Goal: Task Accomplishment & Management: Use online tool/utility

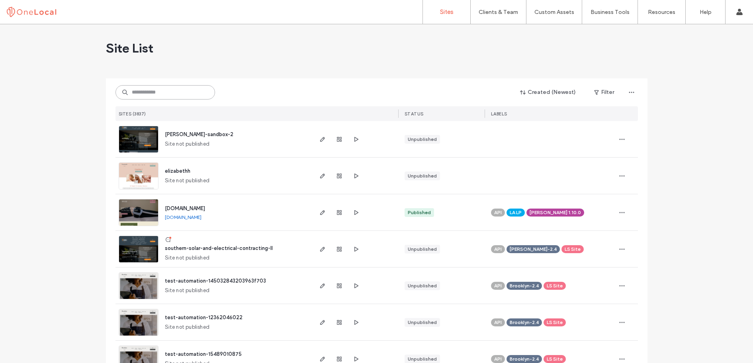
click at [152, 89] on input at bounding box center [165, 92] width 100 height 14
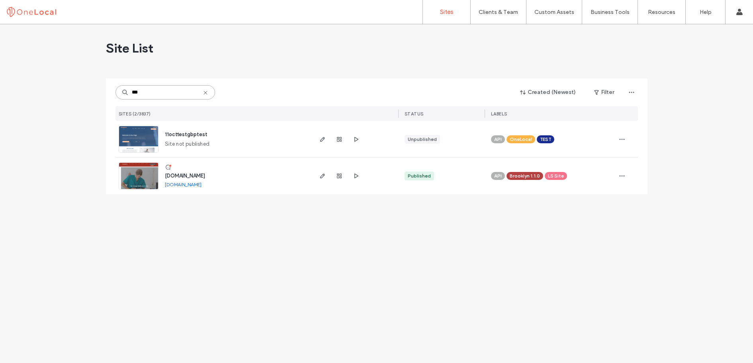
type input "***"
click at [205, 176] on span "www.stgeorgewellness.ca" at bounding box center [185, 176] width 40 height 6
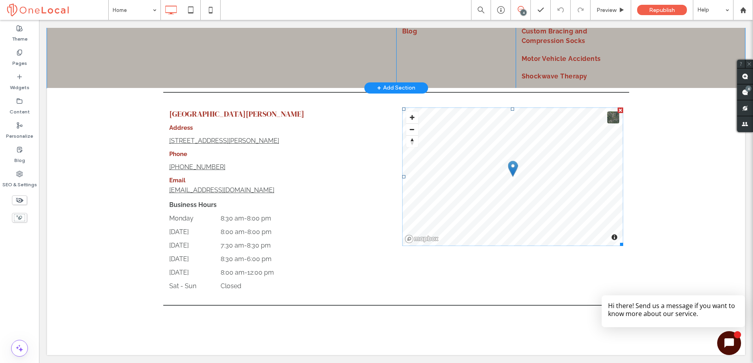
scroll to position [2109, 0]
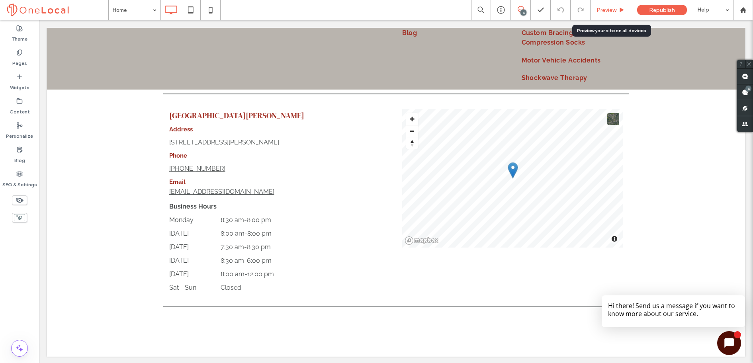
click at [610, 6] on div "Preview" at bounding box center [610, 10] width 41 height 20
click at [616, 12] on span "Preview" at bounding box center [606, 10] width 20 height 7
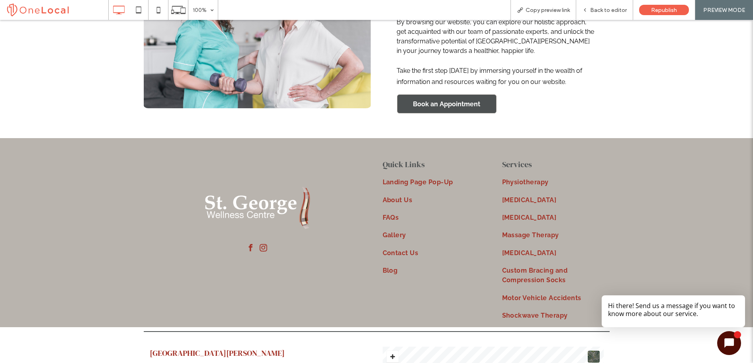
scroll to position [1866, 0]
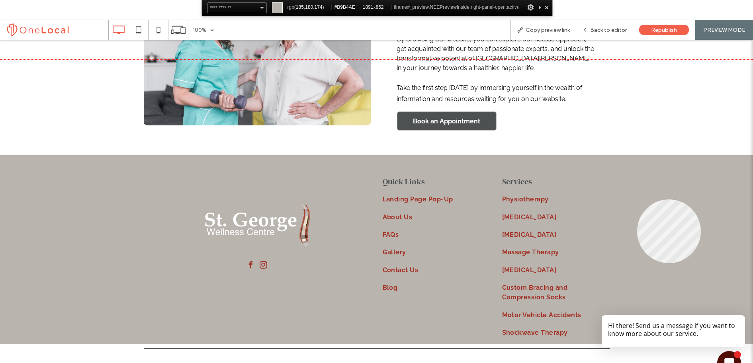
click at [634, 197] on div at bounding box center [376, 231] width 753 height 343
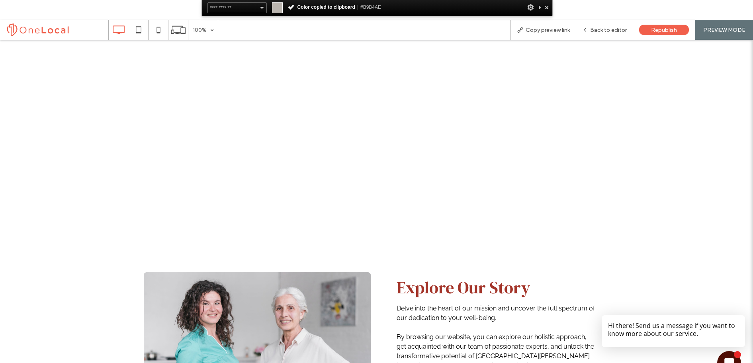
scroll to position [1462, 0]
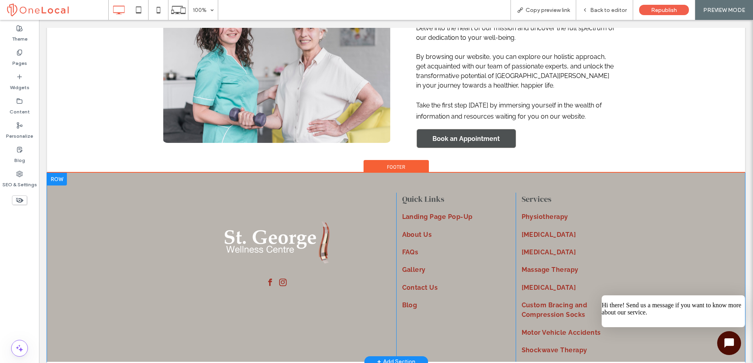
scroll to position [1833, 0]
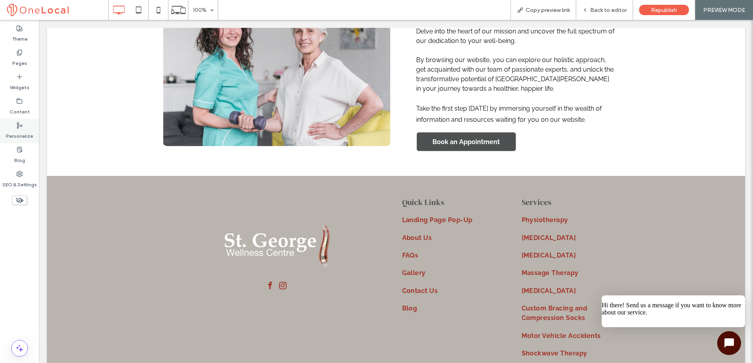
click at [21, 137] on label "Personalize" at bounding box center [19, 134] width 27 height 11
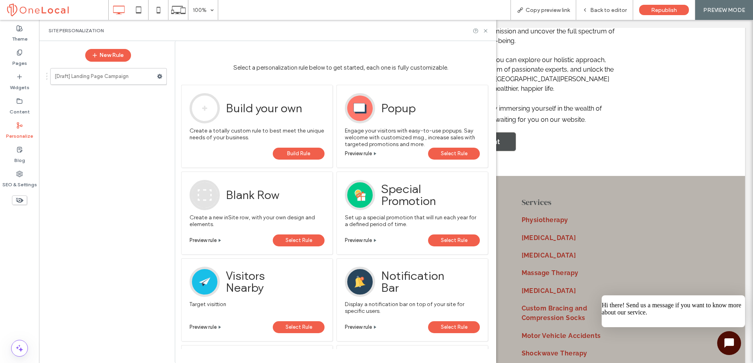
click at [489, 30] on div "Site Personalization" at bounding box center [267, 30] width 457 height 21
click at [487, 31] on icon at bounding box center [486, 31] width 6 height 6
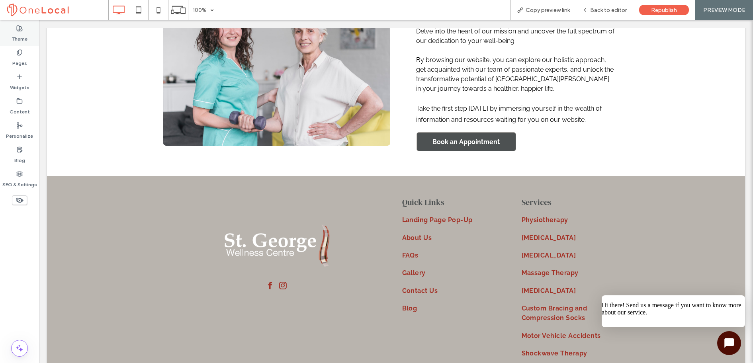
click at [20, 40] on label "Theme" at bounding box center [20, 36] width 16 height 11
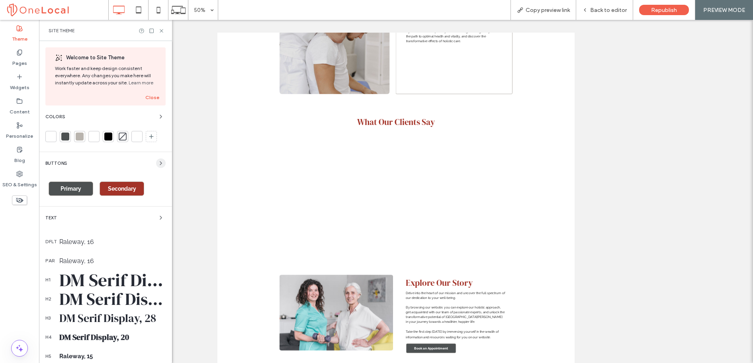
click at [158, 162] on icon "button" at bounding box center [161, 163] width 6 height 6
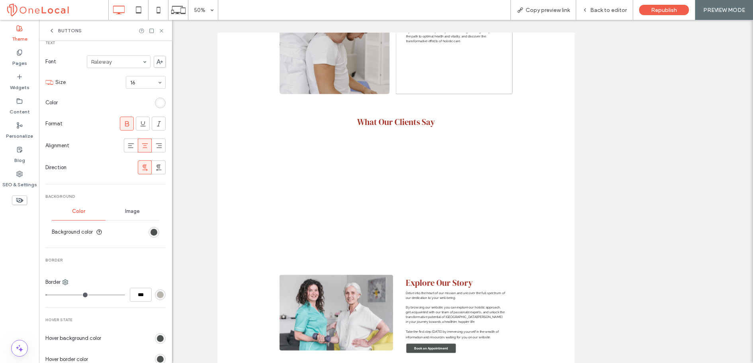
scroll to position [175, 0]
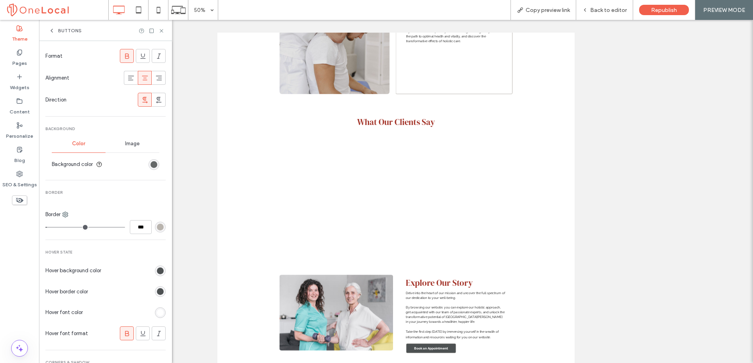
click at [150, 164] on div "rgb(77, 81, 82)" at bounding box center [153, 164] width 7 height 7
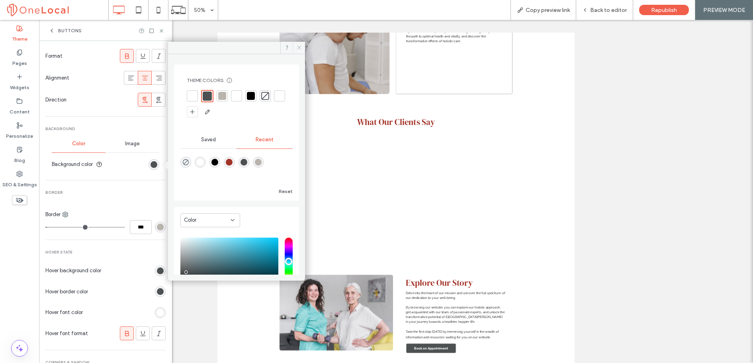
click at [302, 49] on span at bounding box center [299, 48] width 12 height 12
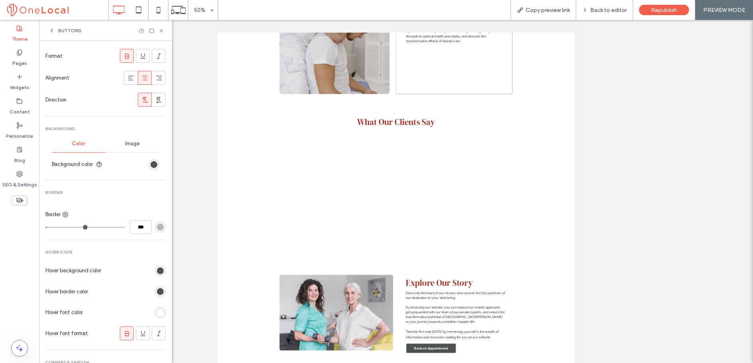
click at [52, 31] on use at bounding box center [52, 30] width 2 height 3
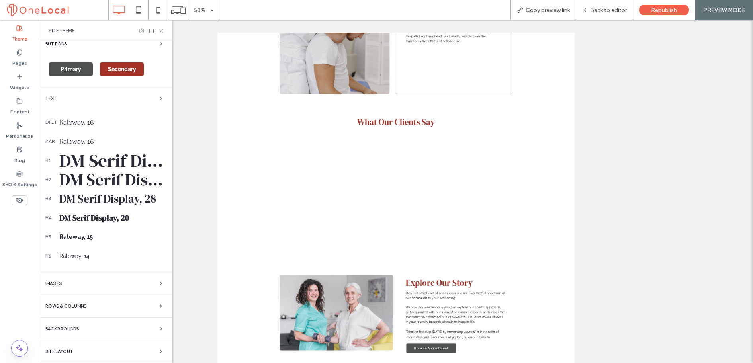
scroll to position [119, 0]
click at [161, 30] on use at bounding box center [161, 30] width 3 height 3
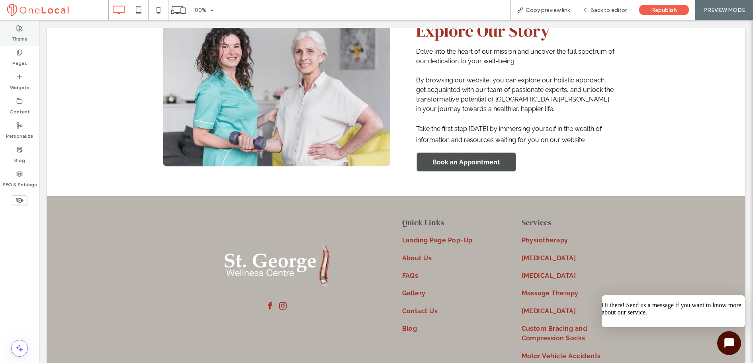
scroll to position [1788, 0]
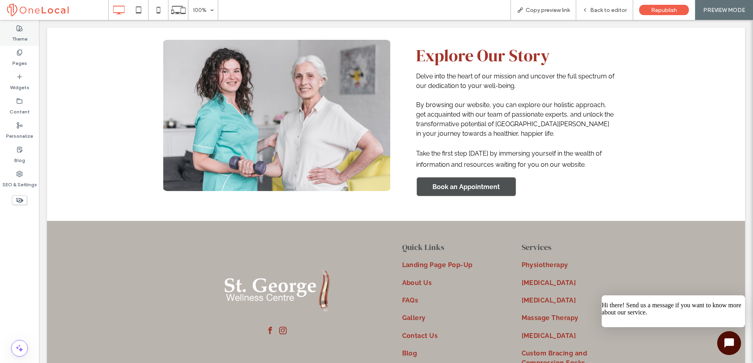
click at [20, 35] on label "Theme" at bounding box center [20, 36] width 16 height 11
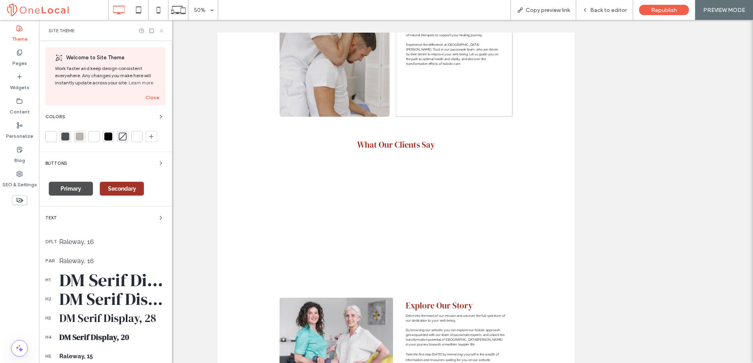
click at [163, 31] on icon at bounding box center [161, 31] width 6 height 6
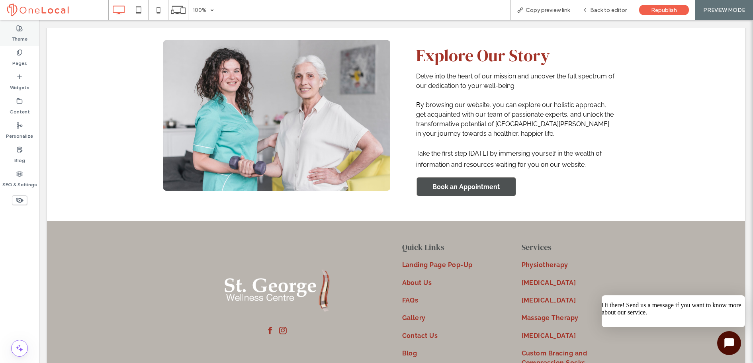
click at [17, 35] on label "Theme" at bounding box center [20, 36] width 16 height 11
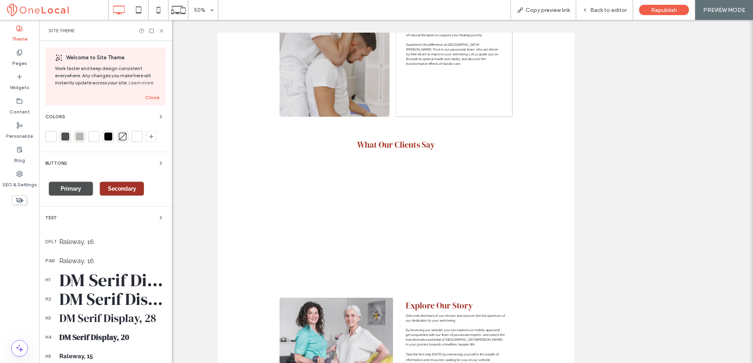
scroll to position [12, 0]
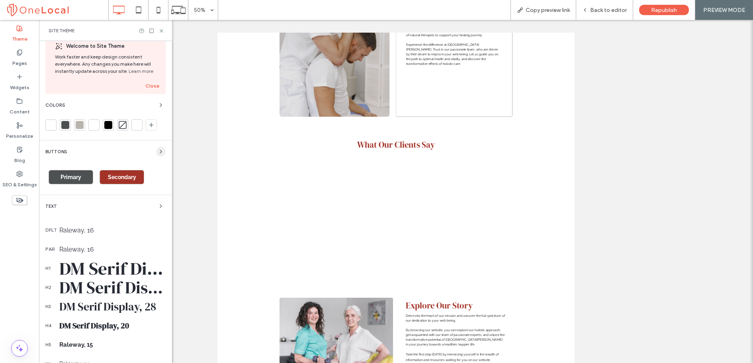
click at [158, 153] on icon "button" at bounding box center [161, 152] width 6 height 6
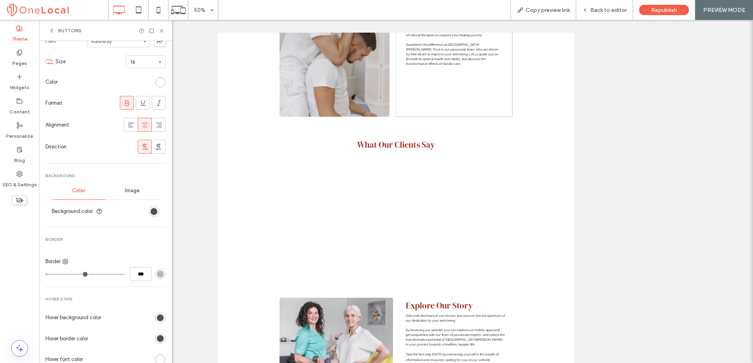
scroll to position [130, 0]
click at [150, 211] on div "rgb(77, 81, 82)" at bounding box center [153, 210] width 7 height 7
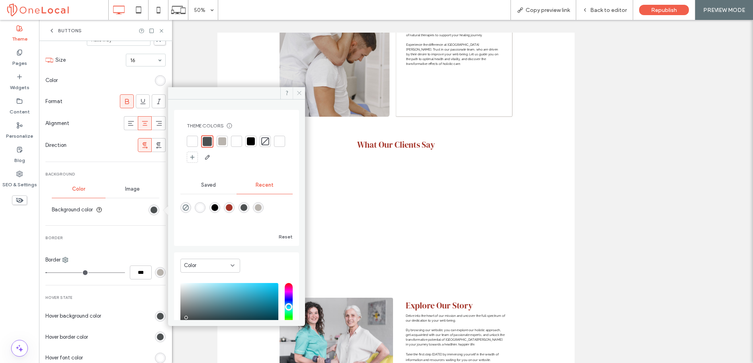
click at [298, 94] on icon at bounding box center [299, 93] width 6 height 6
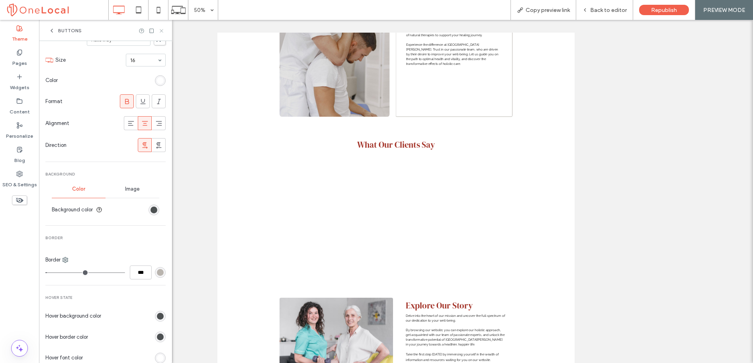
click at [160, 32] on icon at bounding box center [161, 31] width 6 height 6
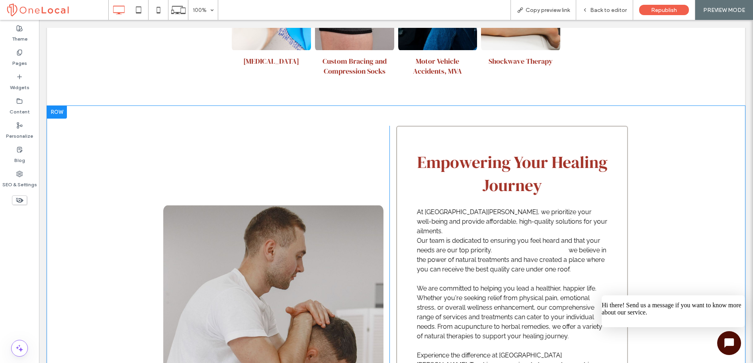
scroll to position [954, 0]
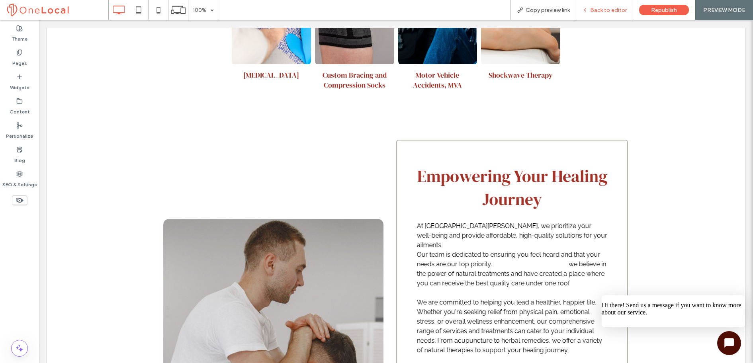
click at [607, 10] on span "Back to editor" at bounding box center [608, 10] width 37 height 7
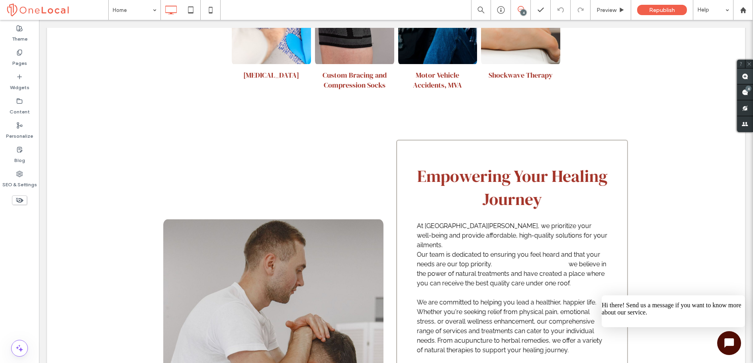
click at [746, 76] on use at bounding box center [745, 76] width 6 height 6
click at [746, 79] on use at bounding box center [745, 76] width 6 height 6
click at [745, 77] on use at bounding box center [745, 76] width 6 height 6
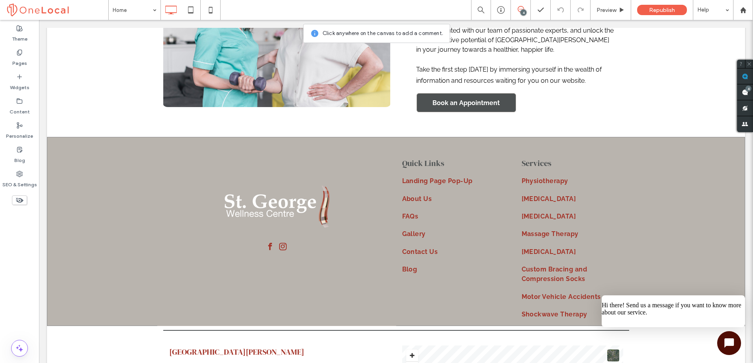
scroll to position [1823, 0]
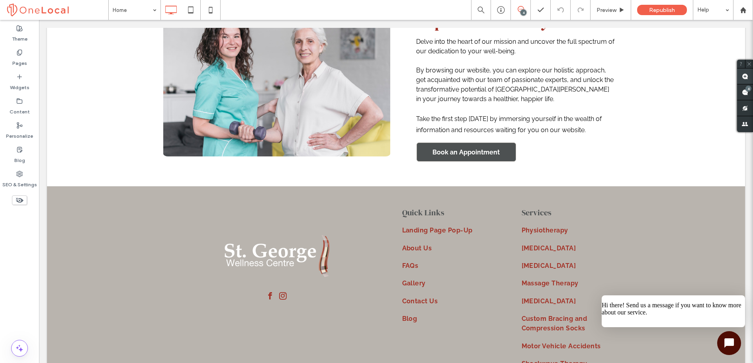
click at [742, 78] on icon at bounding box center [745, 76] width 6 height 6
click at [745, 93] on use at bounding box center [745, 92] width 6 height 6
click at [742, 92] on use at bounding box center [745, 92] width 6 height 6
click at [745, 78] on use at bounding box center [745, 76] width 6 height 6
click at [511, 157] on link "Book an Appointment" at bounding box center [466, 152] width 100 height 19
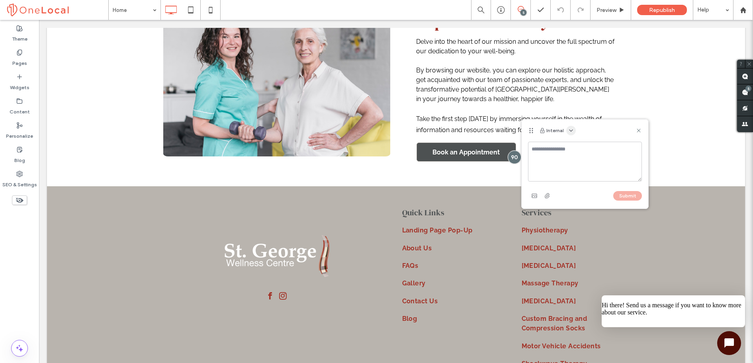
click at [571, 131] on icon "button" at bounding box center [571, 130] width 6 height 6
click at [579, 149] on span "Public - visible to clients & team" at bounding box center [610, 150] width 78 height 8
click at [548, 151] on textarea at bounding box center [585, 162] width 114 height 40
click at [539, 148] on textarea "**********" at bounding box center [585, 162] width 114 height 40
type textarea "**********"
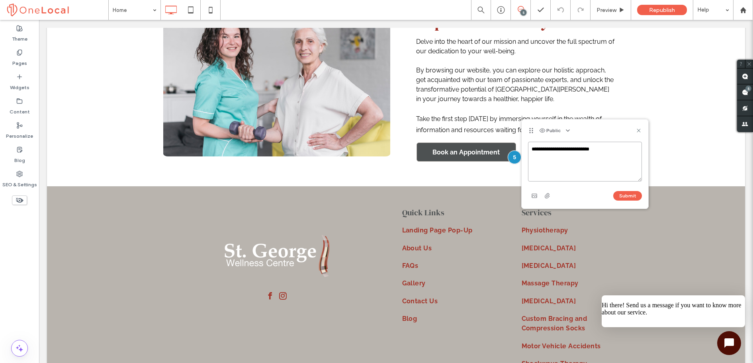
click at [611, 147] on textarea "**********" at bounding box center [585, 162] width 114 height 40
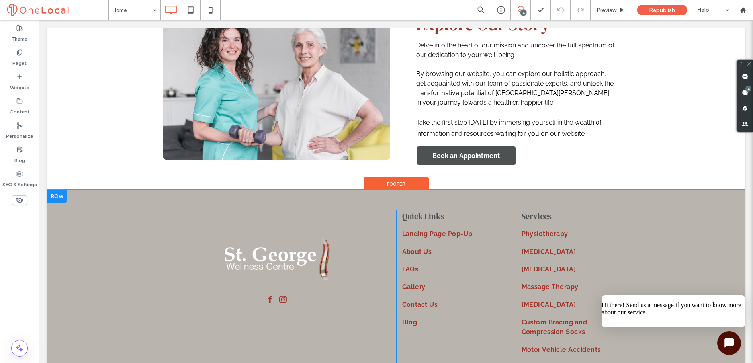
scroll to position [1811, 0]
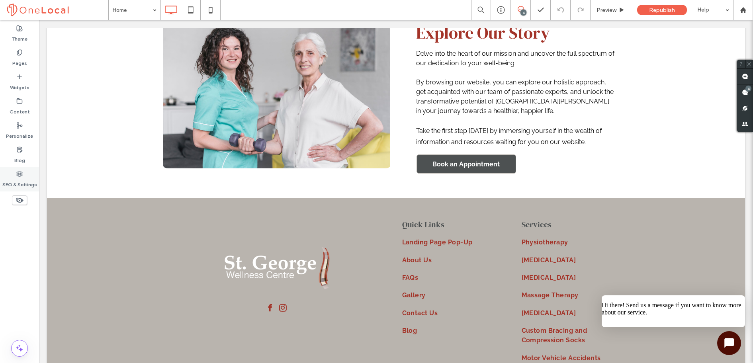
click at [28, 184] on label "SEO & Settings" at bounding box center [19, 182] width 35 height 11
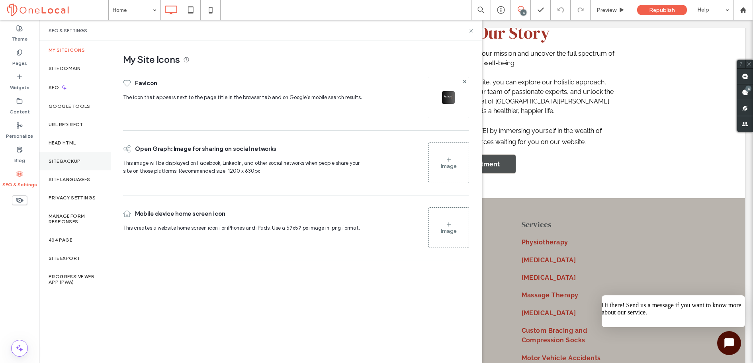
click at [65, 164] on label "Site Backup" at bounding box center [65, 161] width 32 height 6
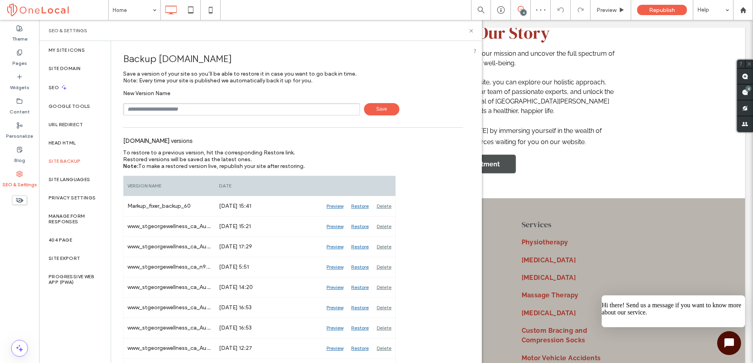
click at [166, 108] on input "text" at bounding box center [241, 109] width 237 height 12
type input "**********"
click at [373, 113] on span "Save" at bounding box center [381, 109] width 35 height 12
click at [471, 32] on icon at bounding box center [471, 31] width 6 height 6
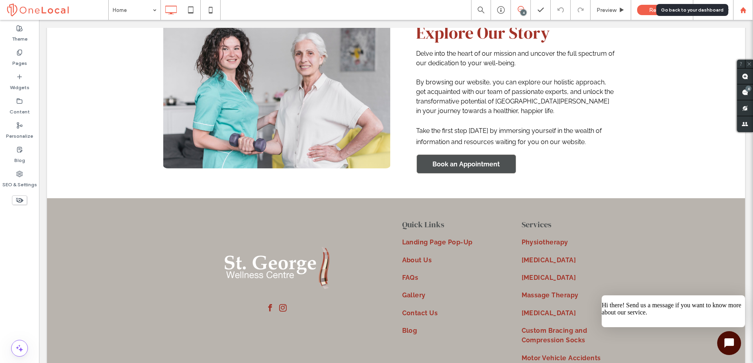
click at [748, 11] on div at bounding box center [742, 10] width 19 height 7
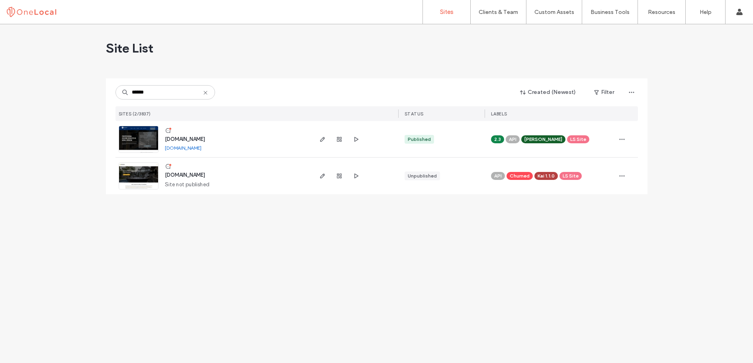
type input "******"
click at [204, 136] on span "www.stronghorsehomesolutions.com" at bounding box center [185, 139] width 40 height 6
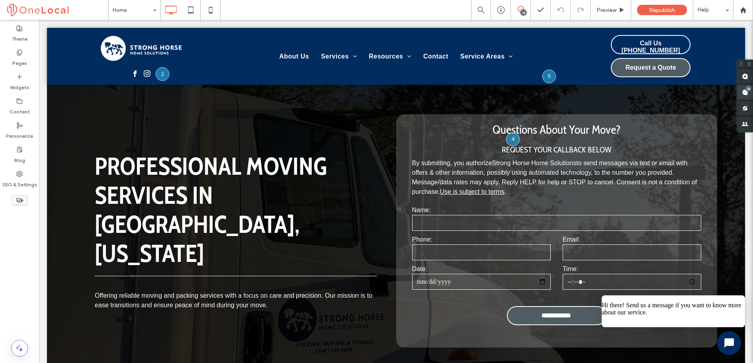
click at [749, 88] on div "14" at bounding box center [748, 89] width 6 height 6
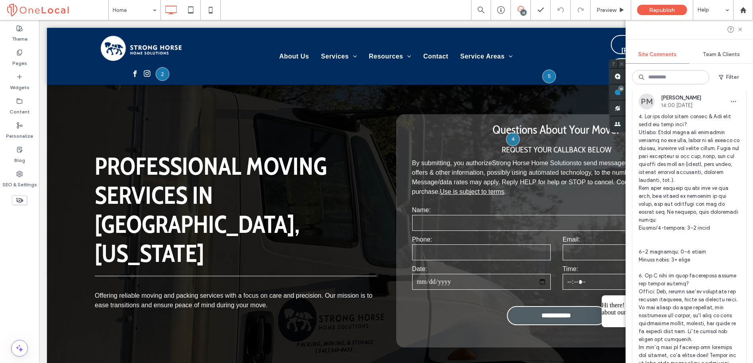
scroll to position [67, 0]
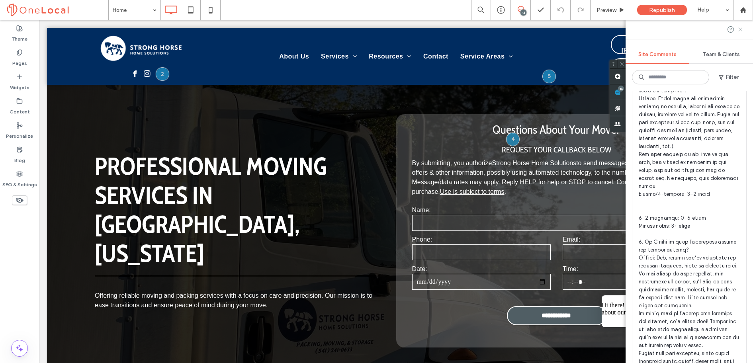
click at [742, 31] on icon at bounding box center [740, 29] width 6 height 6
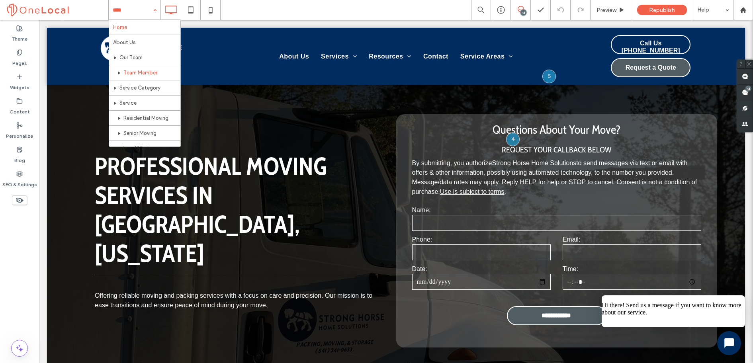
scroll to position [15, 0]
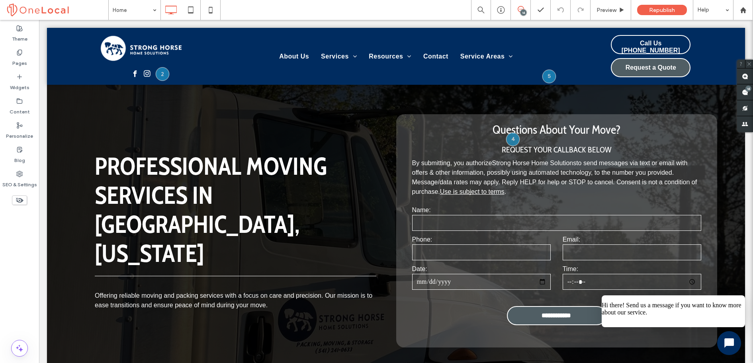
click at [253, 13] on div "Home 14 Preview Republish Help" at bounding box center [430, 10] width 645 height 20
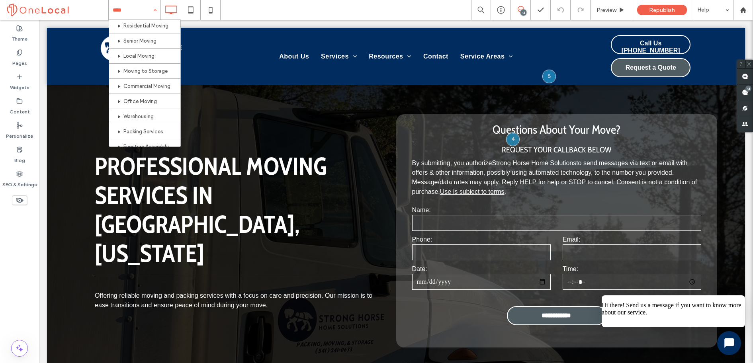
scroll to position [93, 0]
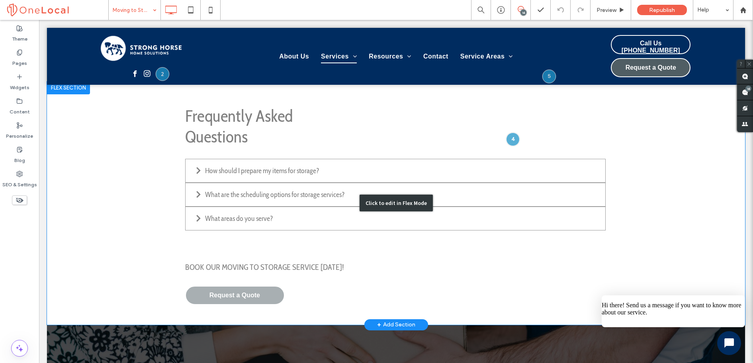
scroll to position [1090, 0]
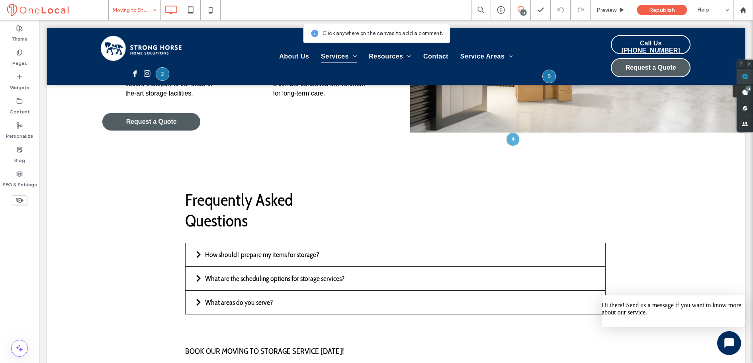
click at [744, 75] on use at bounding box center [745, 76] width 6 height 6
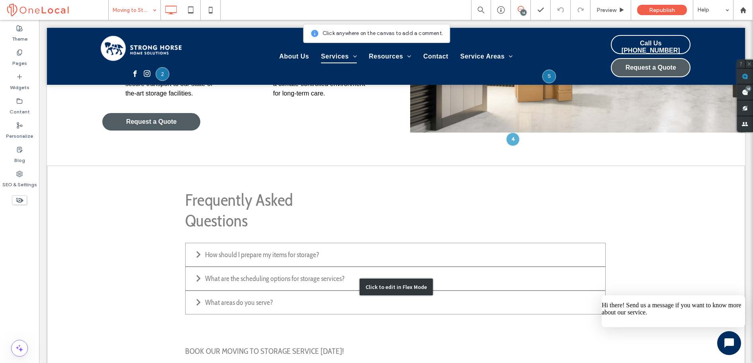
click at [366, 209] on div "Click to edit in Flex Mode" at bounding box center [396, 287] width 698 height 243
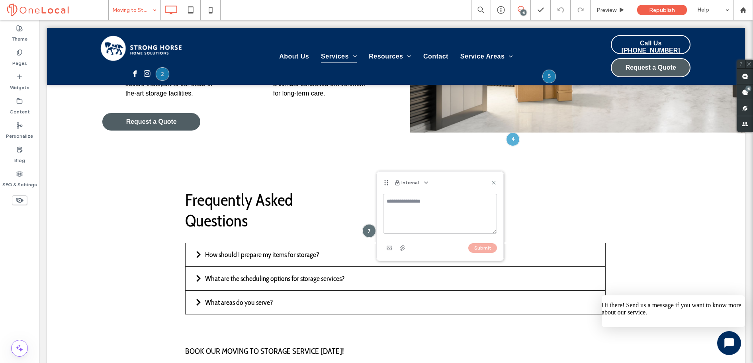
click at [420, 182] on div at bounding box center [425, 183] width 11 height 10
click at [428, 185] on icon "button" at bounding box center [426, 183] width 6 height 6
click at [430, 198] on span "Public - visible to clients & team" at bounding box center [465, 202] width 78 height 8
click at [413, 202] on textarea at bounding box center [440, 214] width 114 height 40
paste textarea "**********"
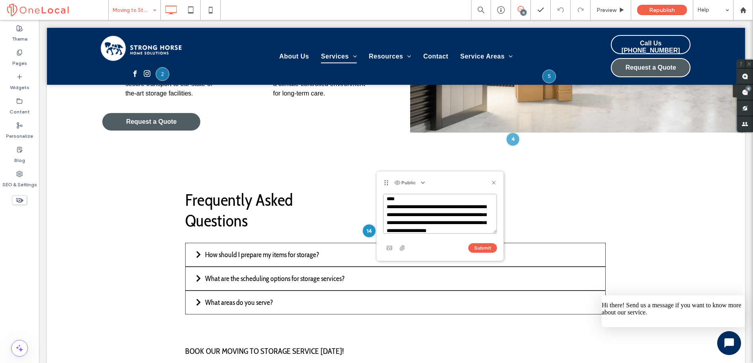
scroll to position [225, 0]
drag, startPoint x: 425, startPoint y: 226, endPoint x: 388, endPoint y: 211, distance: 39.5
click at [388, 211] on textarea at bounding box center [440, 214] width 114 height 40
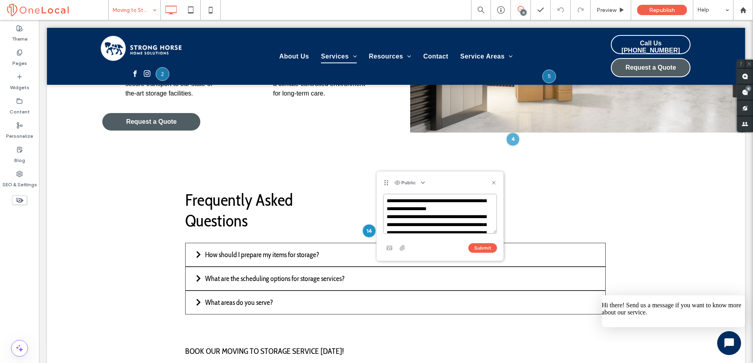
scroll to position [232, 0]
click at [387, 215] on textarea at bounding box center [440, 214] width 114 height 40
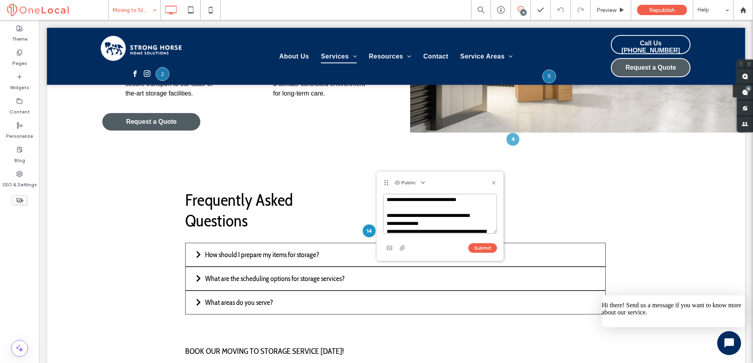
scroll to position [0, 0]
click at [477, 203] on textarea at bounding box center [440, 214] width 114 height 40
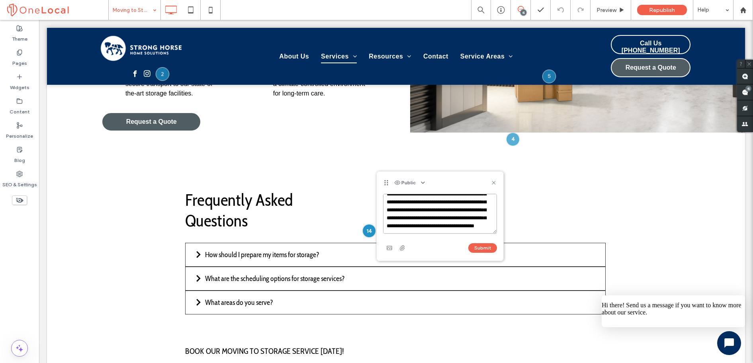
scroll to position [461, 0]
type textarea "**********"
click at [478, 250] on button "Submit" at bounding box center [482, 248] width 29 height 10
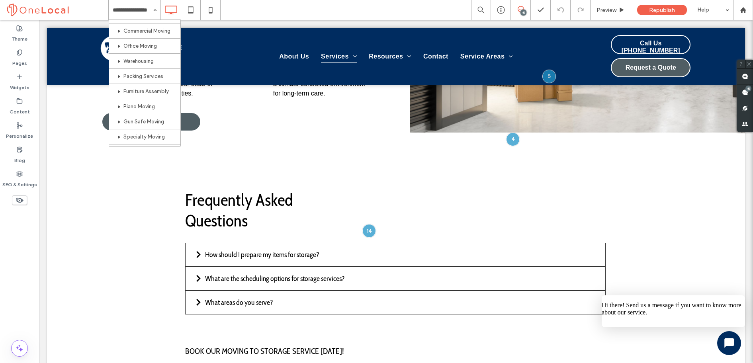
scroll to position [149, 0]
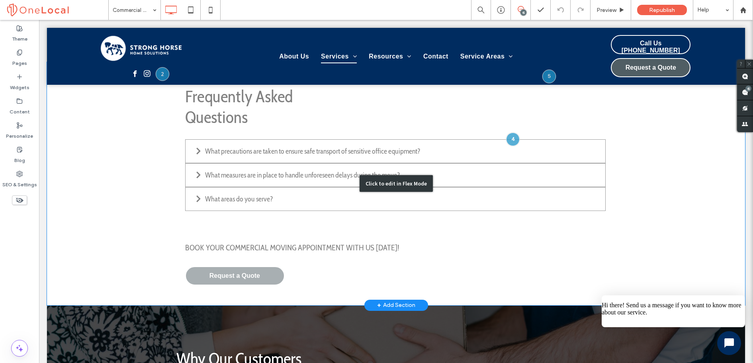
scroll to position [1163, 0]
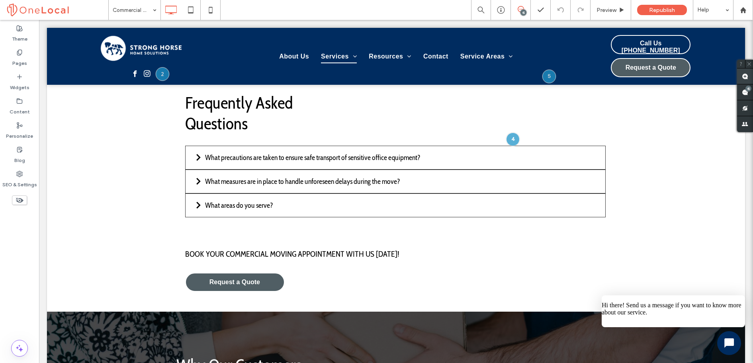
click at [748, 79] on use at bounding box center [745, 76] width 6 height 6
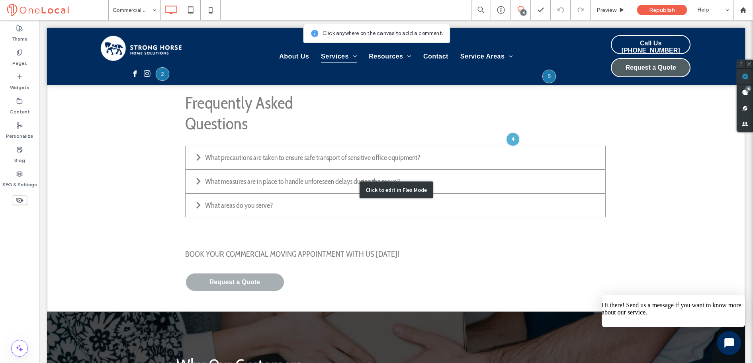
click at [366, 134] on div "Click to edit in Flex Mode" at bounding box center [396, 189] width 698 height 243
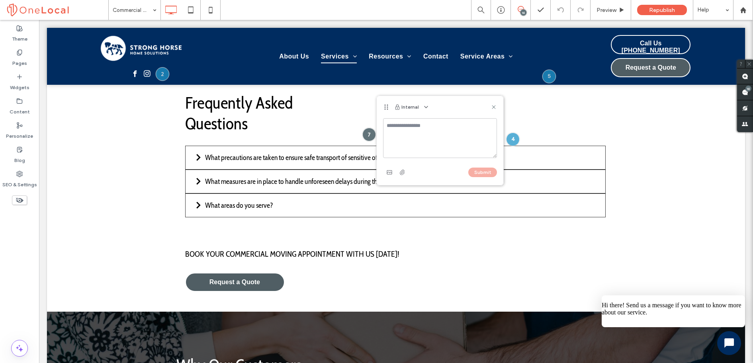
click at [421, 112] on div "Internal" at bounding box center [440, 107] width 127 height 22
click at [423, 109] on icon "button" at bounding box center [426, 107] width 6 height 6
click at [431, 119] on div "Public - visible to clients & team" at bounding box center [465, 126] width 91 height 15
click at [399, 135] on textarea at bounding box center [440, 138] width 114 height 40
paste textarea "**********"
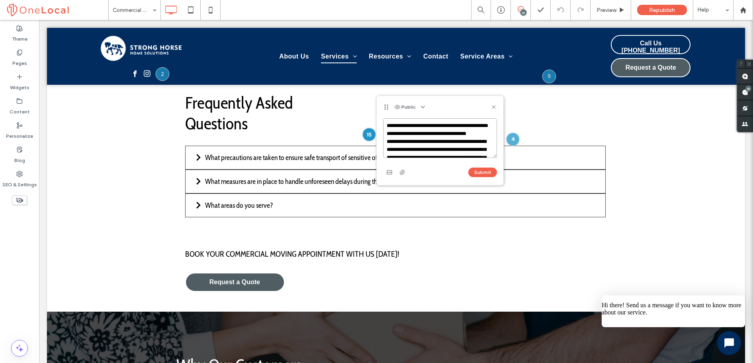
click at [436, 135] on textarea at bounding box center [440, 138] width 114 height 40
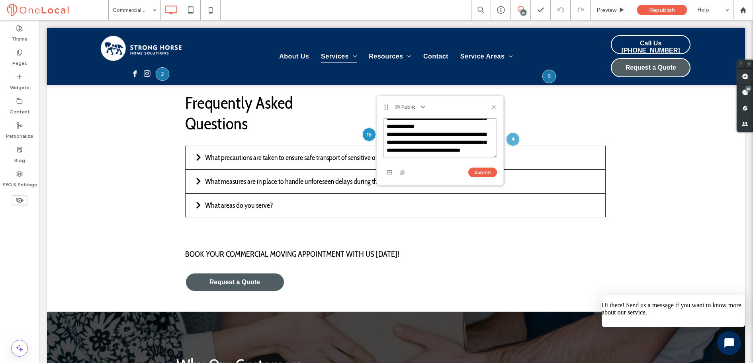
scroll to position [421, 0]
type textarea "**********"
click at [477, 172] on button "Submit" at bounding box center [482, 173] width 29 height 10
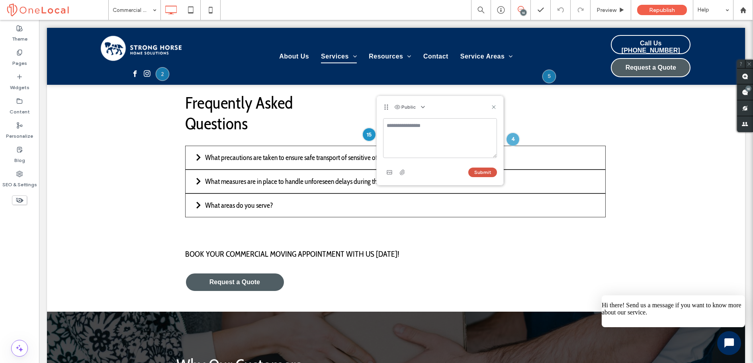
scroll to position [0, 0]
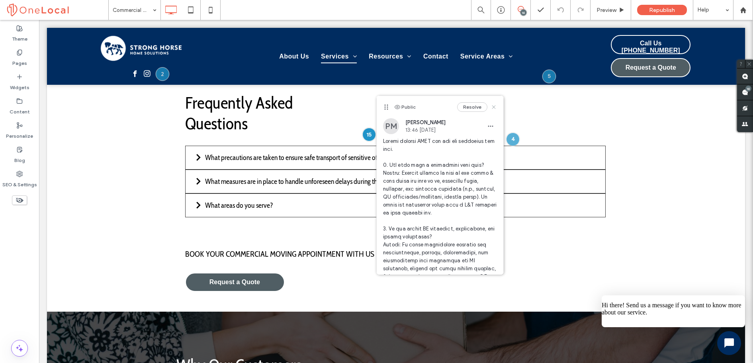
click at [492, 106] on use at bounding box center [494, 107] width 4 height 4
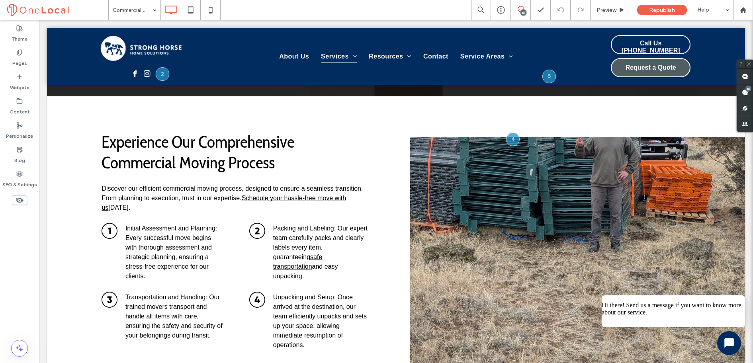
scroll to position [853, 0]
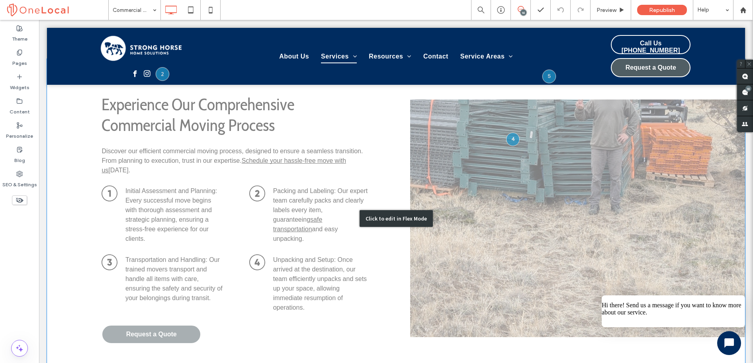
click at [553, 193] on div "Click to edit in Flex Mode" at bounding box center [396, 218] width 698 height 319
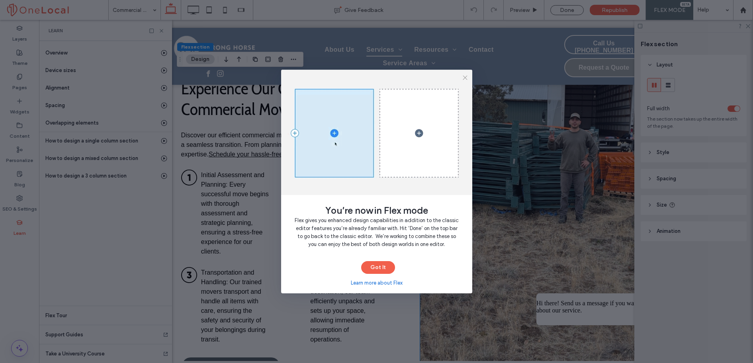
scroll to position [0, 53]
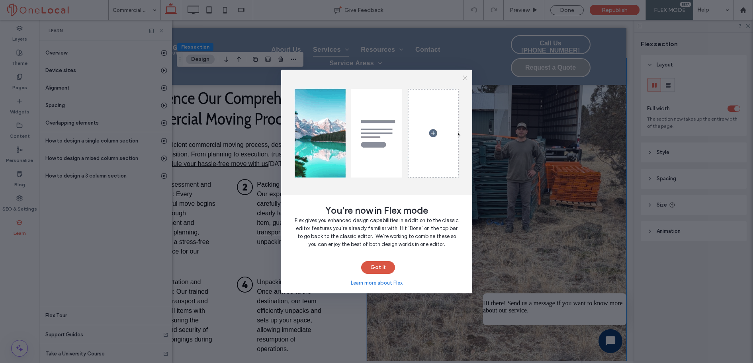
click at [380, 266] on button "Got It" at bounding box center [378, 267] width 34 height 13
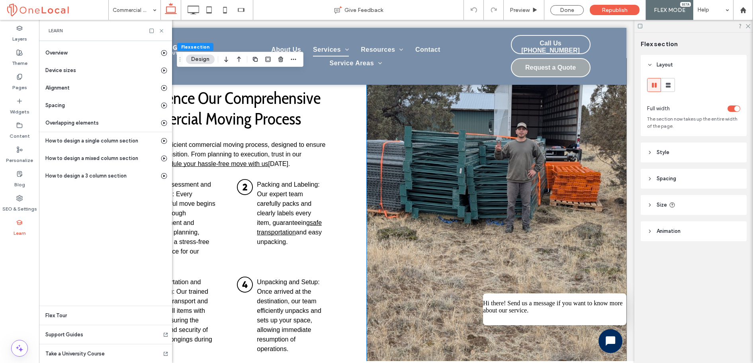
click at [451, 186] on img at bounding box center [497, 235] width 260 height 307
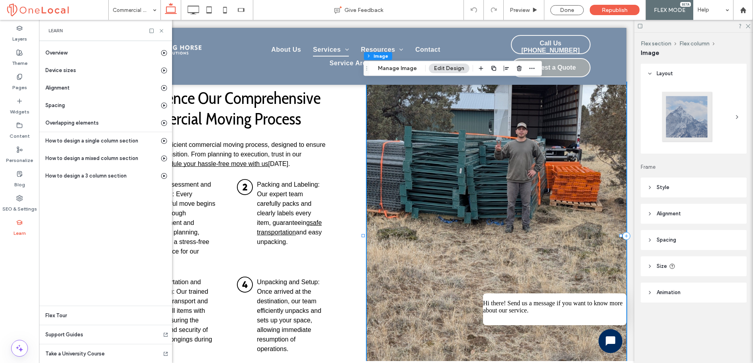
click at [451, 186] on img at bounding box center [497, 235] width 260 height 307
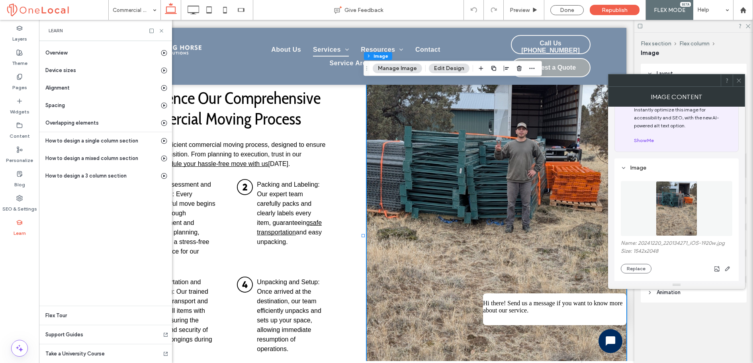
scroll to position [63, 0]
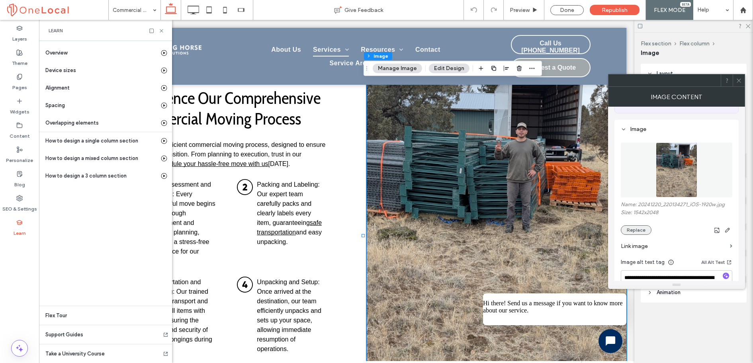
click at [643, 230] on button "Replace" at bounding box center [636, 230] width 31 height 10
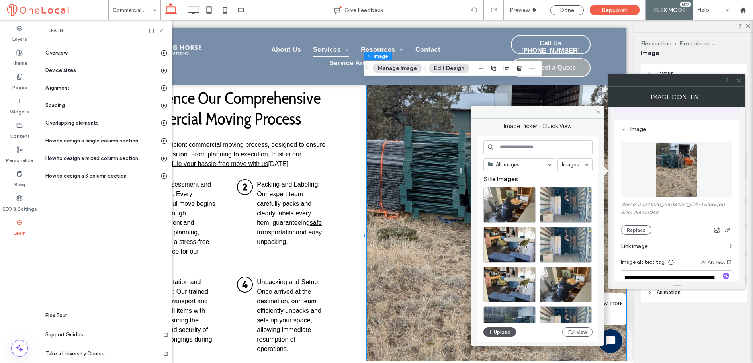
click at [501, 330] on button "Upload" at bounding box center [499, 332] width 33 height 10
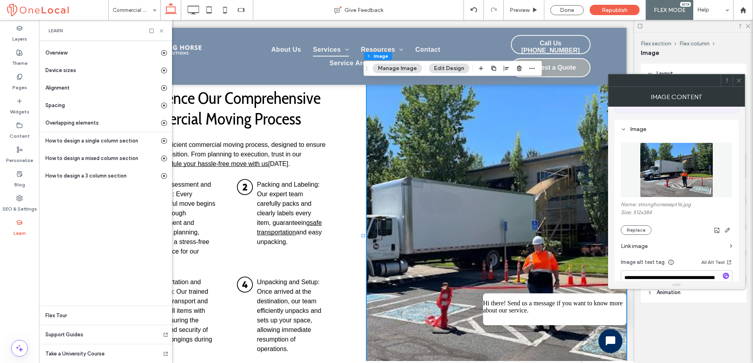
click at [738, 84] on span at bounding box center [739, 80] width 6 height 12
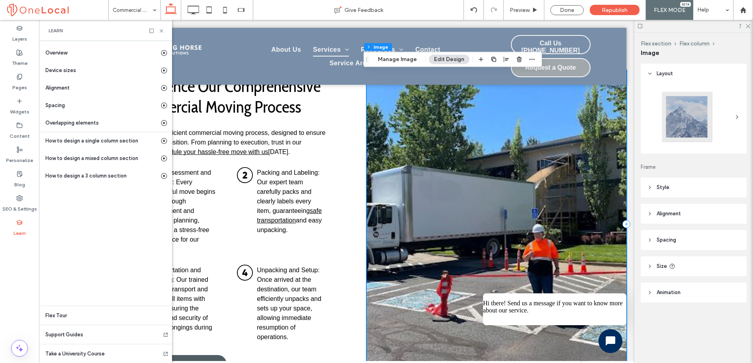
scroll to position [836, 0]
click at [572, 10] on div "Done" at bounding box center [566, 10] width 33 height 10
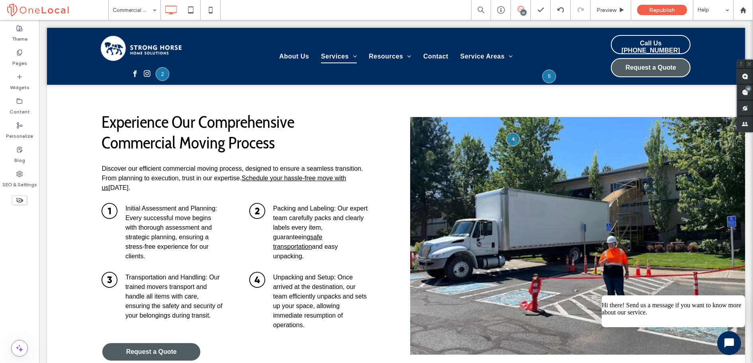
scroll to position [866, 0]
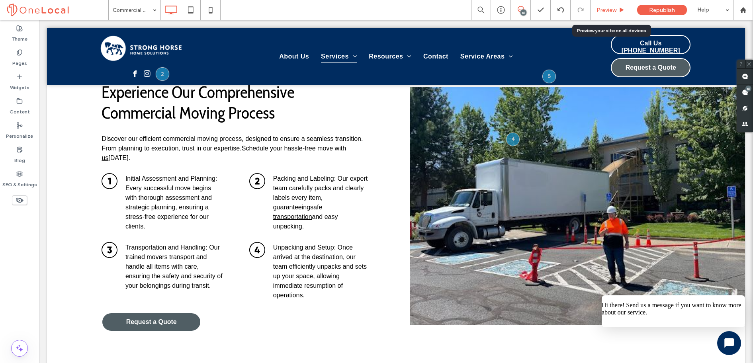
click at [609, 12] on span "Preview" at bounding box center [606, 10] width 20 height 7
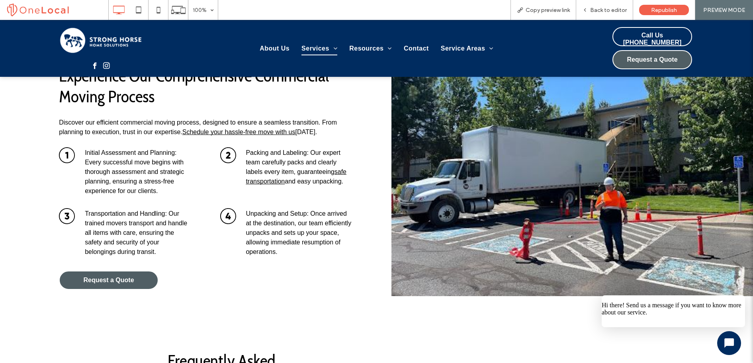
scroll to position [876, 0]
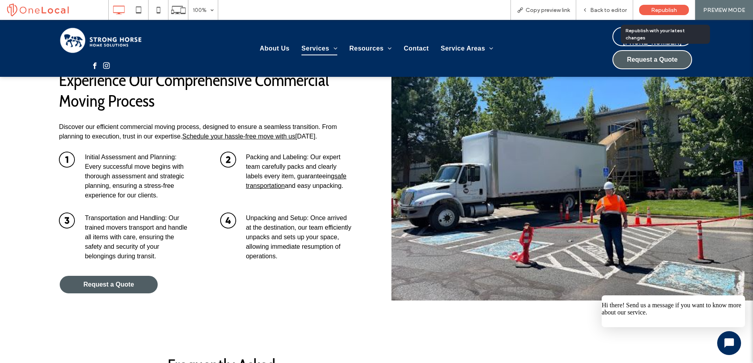
click at [647, 10] on div "Republish" at bounding box center [664, 10] width 50 height 10
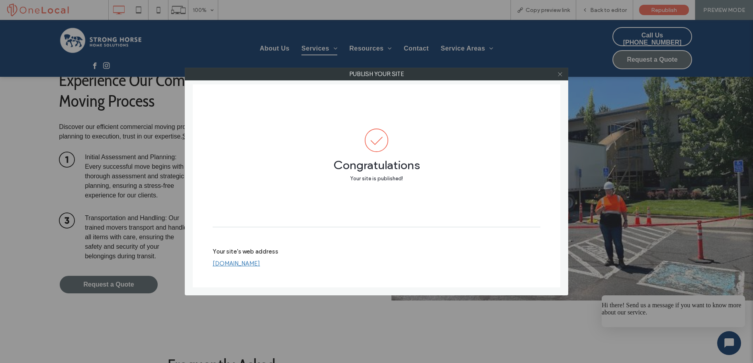
click at [558, 75] on use at bounding box center [560, 74] width 4 height 4
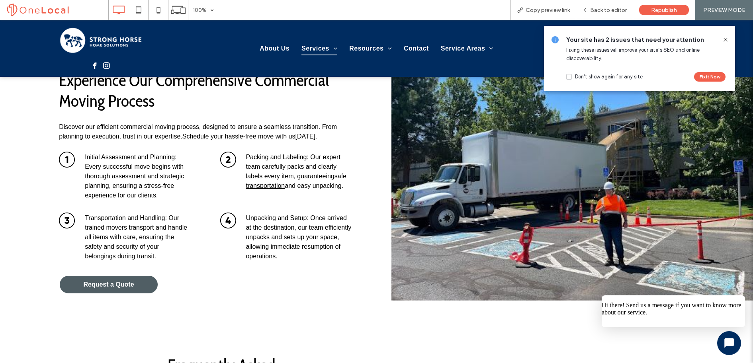
drag, startPoint x: 725, startPoint y: 39, endPoint x: 719, endPoint y: 19, distance: 20.8
click at [725, 39] on use at bounding box center [725, 40] width 4 height 4
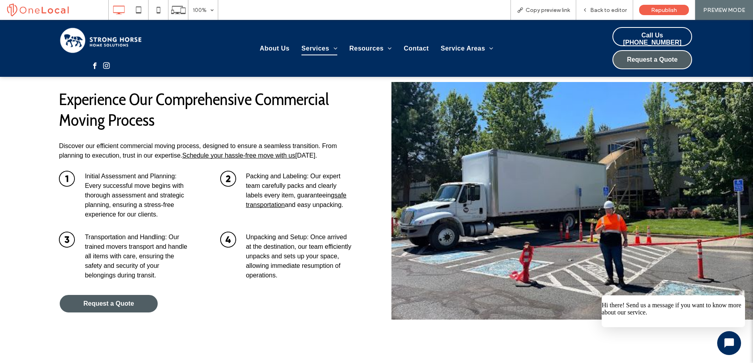
scroll to position [826, 0]
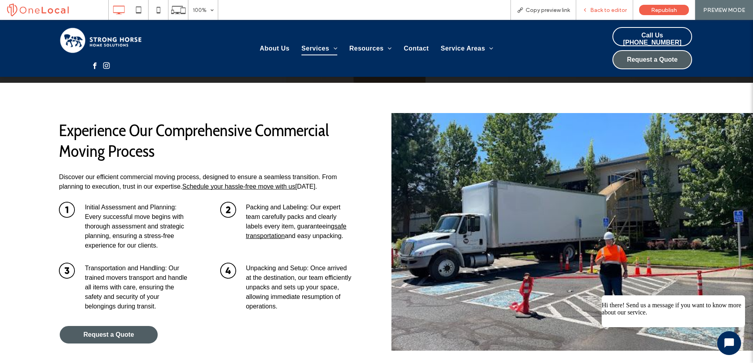
click at [609, 14] on div "Back to editor" at bounding box center [604, 10] width 57 height 20
click at [593, 11] on span "Back to editor" at bounding box center [608, 10] width 37 height 7
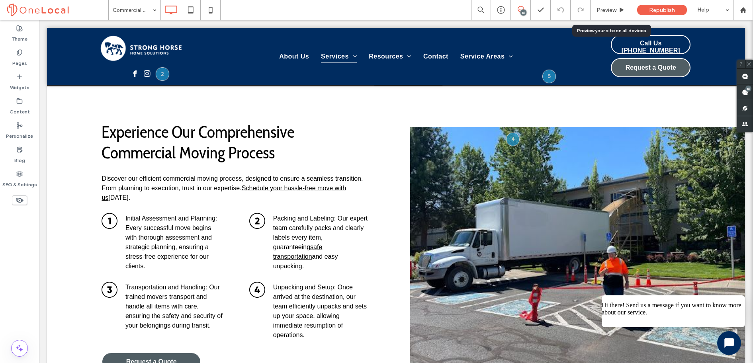
scroll to position [823, 0]
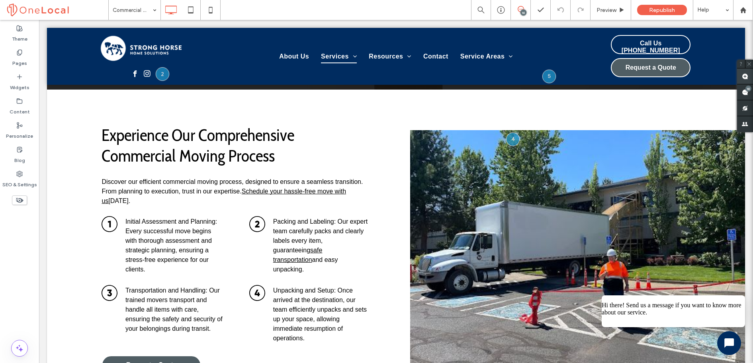
click at [746, 78] on use at bounding box center [745, 76] width 6 height 6
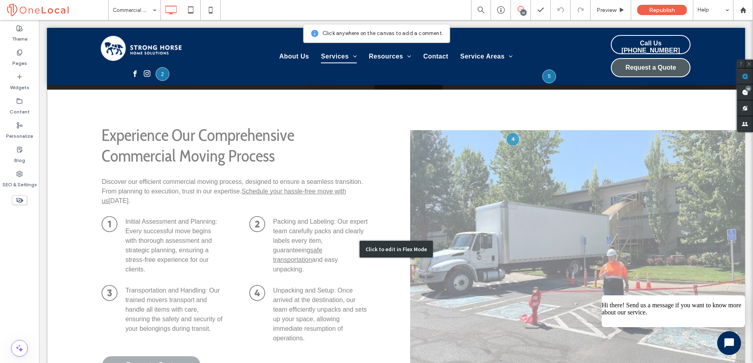
click at [575, 202] on div "Click to edit in Flex Mode" at bounding box center [396, 249] width 698 height 319
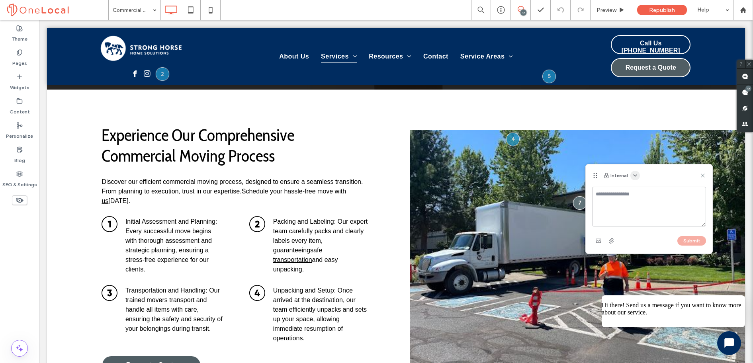
click at [632, 175] on icon "button" at bounding box center [635, 175] width 6 height 6
click at [634, 188] on div "Public - visible to clients & team" at bounding box center [674, 194] width 91 height 15
click at [604, 205] on textarea at bounding box center [649, 207] width 114 height 40
click at [704, 176] on icon at bounding box center [703, 175] width 6 height 6
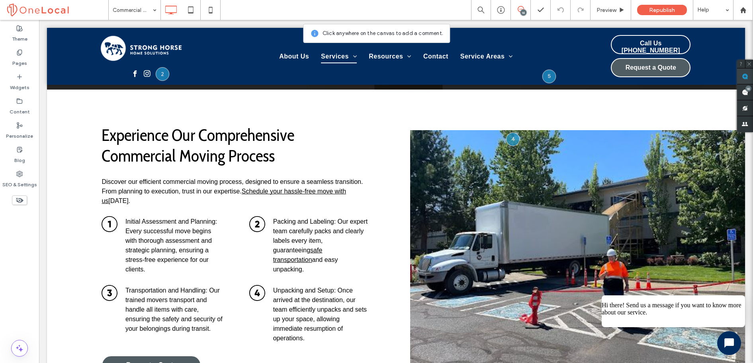
click at [747, 78] on use at bounding box center [745, 76] width 6 height 6
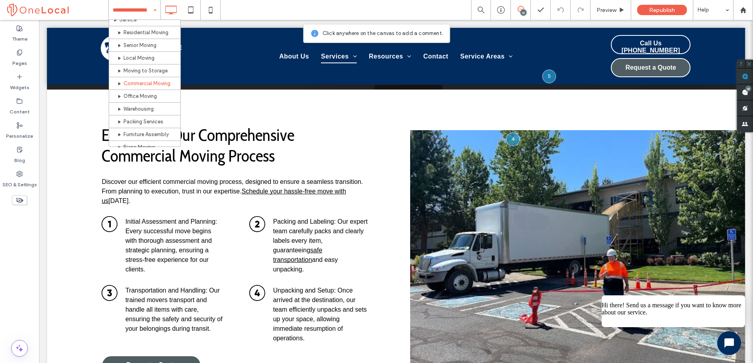
scroll to position [83, 0]
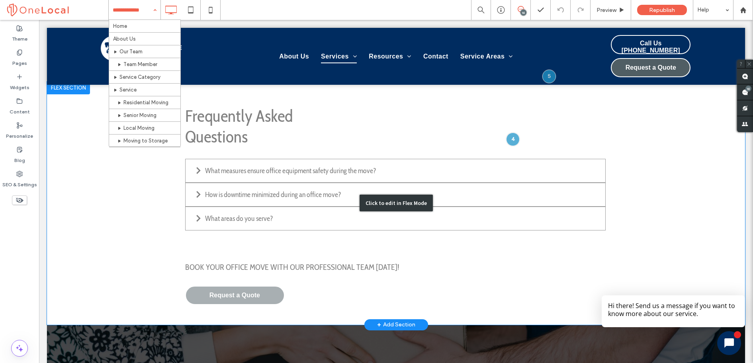
scroll to position [1079, 0]
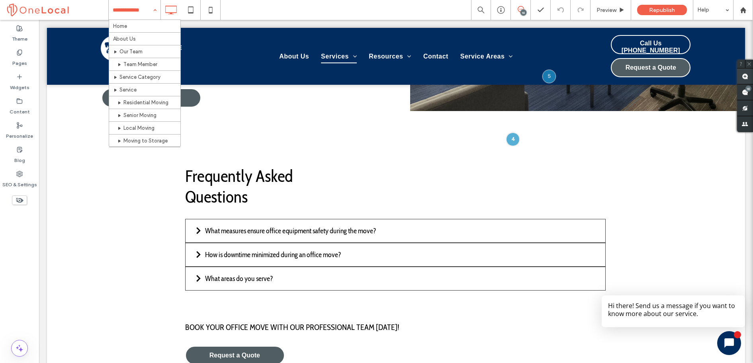
click at [746, 79] on use at bounding box center [745, 76] width 6 height 6
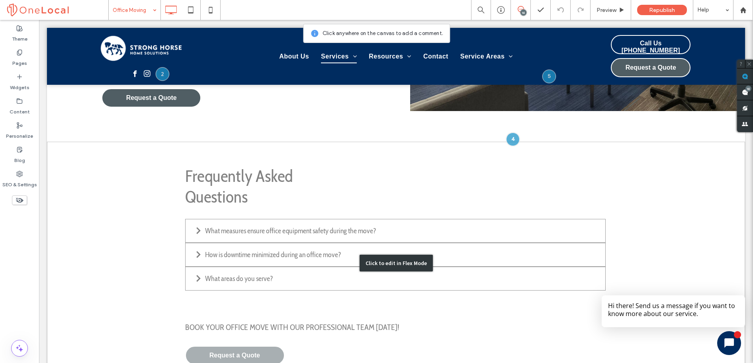
click at [423, 210] on div "Click to edit in Flex Mode" at bounding box center [396, 263] width 698 height 243
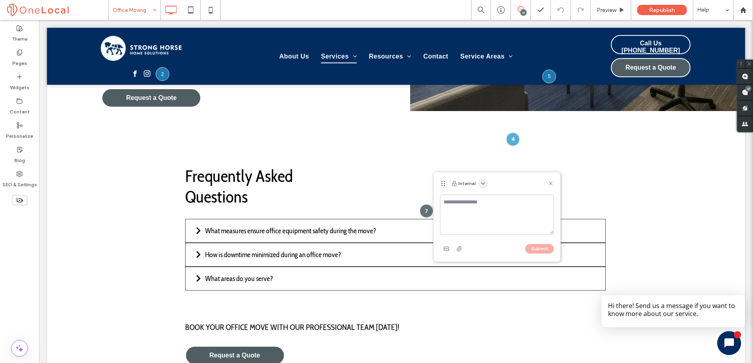
click at [482, 186] on icon "button" at bounding box center [483, 183] width 6 height 6
click at [496, 197] on div "Public - visible to clients & team" at bounding box center [522, 202] width 91 height 15
click at [471, 203] on textarea at bounding box center [497, 215] width 114 height 40
paste textarea "**********"
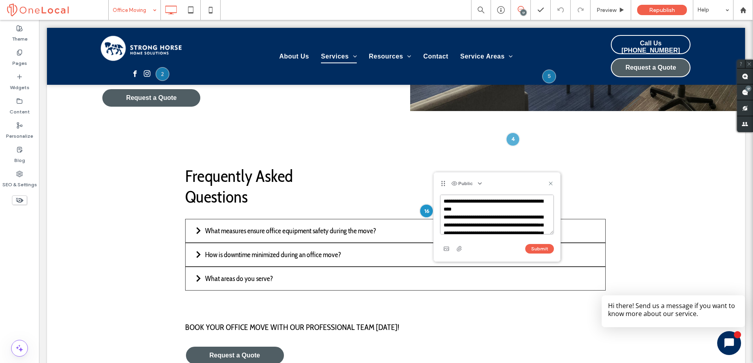
scroll to position [0, 0]
type textarea "**********"
click at [541, 248] on button "Submit" at bounding box center [539, 249] width 29 height 10
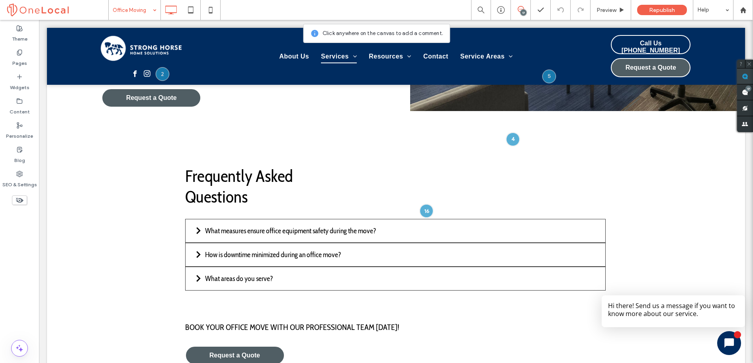
click at [750, 78] on span at bounding box center [745, 76] width 16 height 16
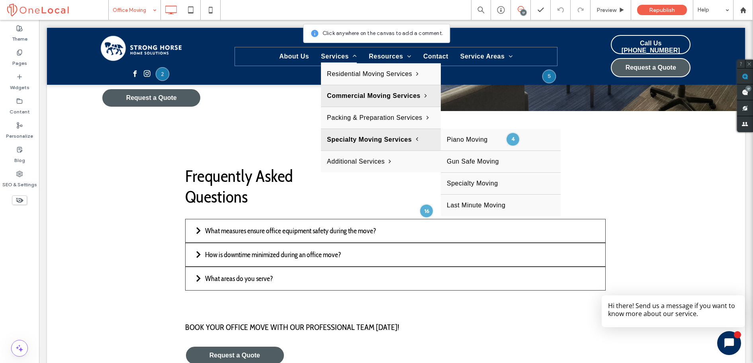
click at [405, 138] on span "Specialty Moving Services" at bounding box center [372, 140] width 91 height 10
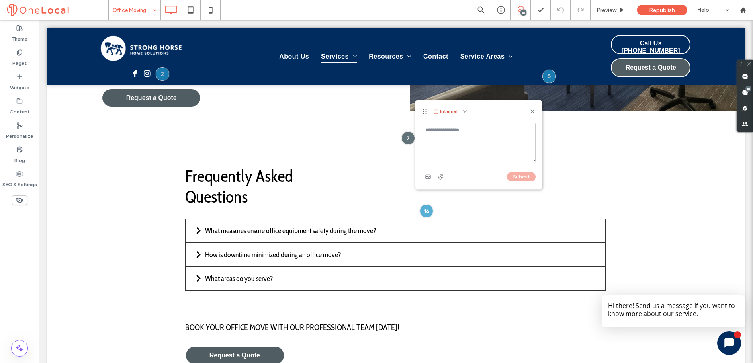
click at [449, 114] on button "Internal" at bounding box center [445, 112] width 25 height 10
click at [467, 115] on span "button" at bounding box center [465, 112] width 10 height 10
click at [471, 123] on div "Public - visible to clients & team" at bounding box center [503, 130] width 91 height 15
click at [446, 130] on textarea at bounding box center [479, 143] width 114 height 40
paste textarea "**********"
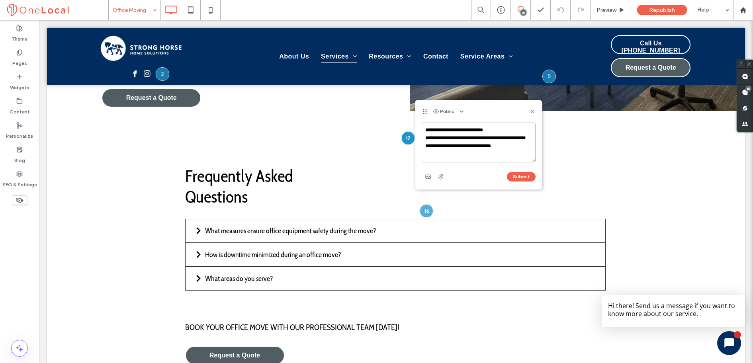
click at [460, 139] on textarea "**********" at bounding box center [479, 143] width 114 height 40
click at [466, 149] on textarea "**********" at bounding box center [479, 143] width 114 height 40
click at [461, 145] on textarea "**********" at bounding box center [479, 143] width 114 height 40
click at [429, 154] on textarea "**********" at bounding box center [479, 143] width 114 height 40
drag, startPoint x: 495, startPoint y: 153, endPoint x: 504, endPoint y: 161, distance: 11.6
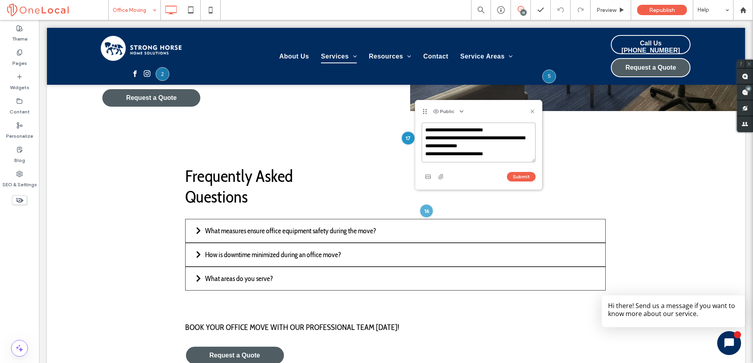
click at [496, 153] on textarea "**********" at bounding box center [479, 143] width 114 height 40
click at [481, 148] on textarea "**********" at bounding box center [479, 143] width 114 height 40
click at [504, 152] on textarea "**********" at bounding box center [479, 143] width 114 height 40
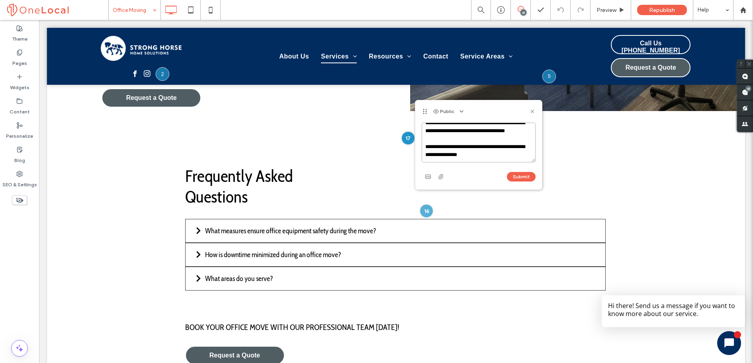
paste textarea "**********"
click at [490, 150] on textarea "**********" at bounding box center [479, 143] width 114 height 40
paste textarea "**********"
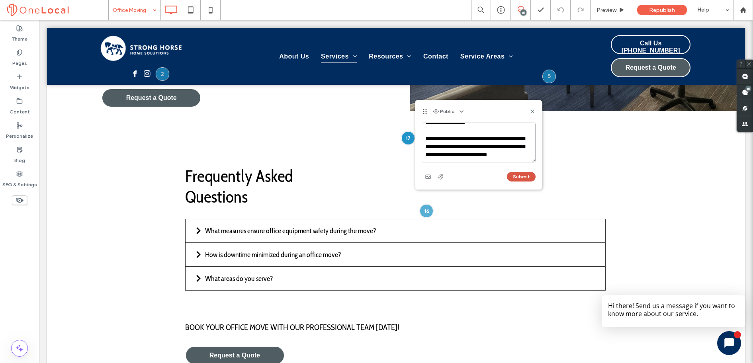
type textarea "**********"
click at [510, 178] on button "Submit" at bounding box center [521, 177] width 29 height 10
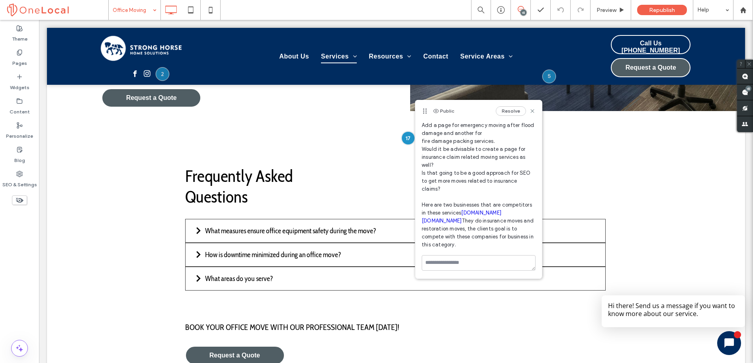
scroll to position [52, 0]
